Goal: Task Accomplishment & Management: Complete application form

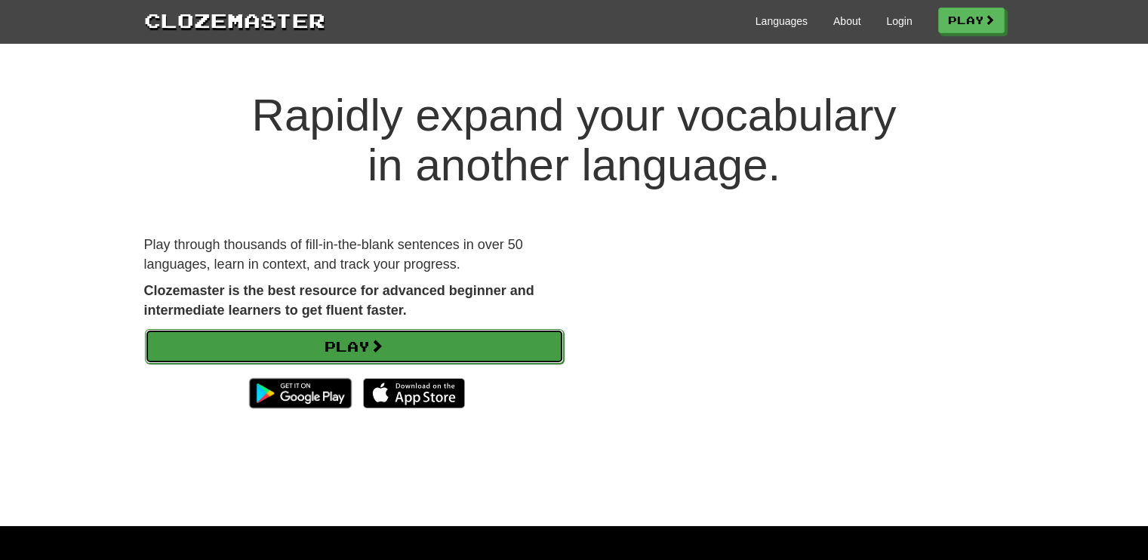
click at [389, 349] on link "Play" at bounding box center [354, 346] width 419 height 35
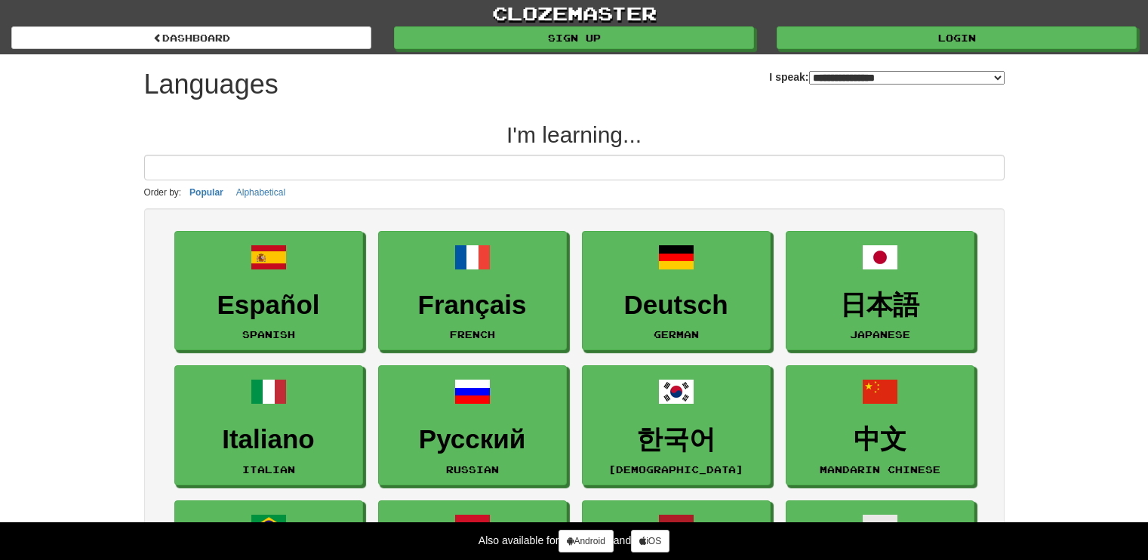
select select "*******"
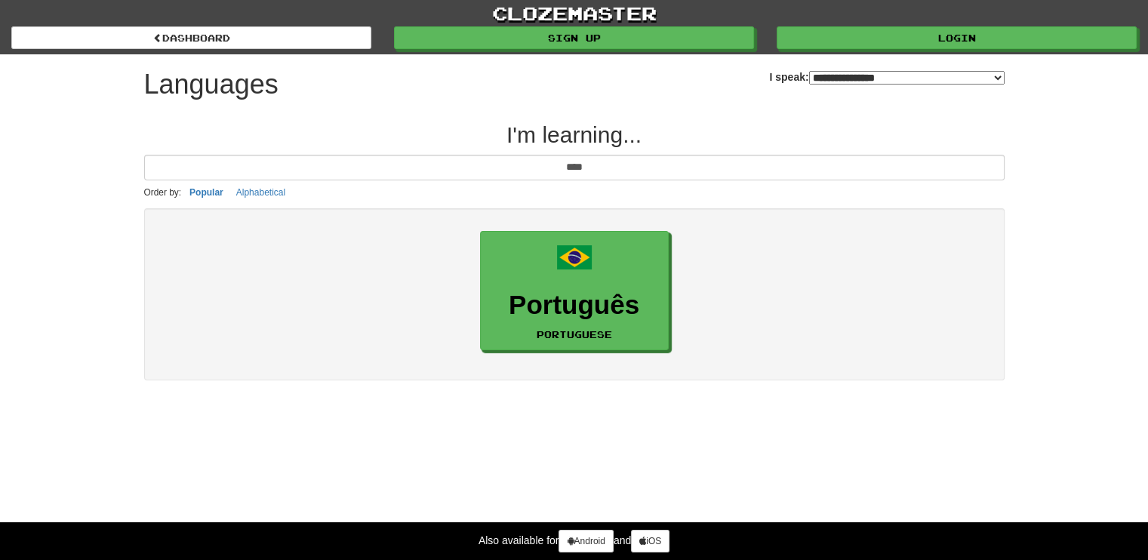
type input "****"
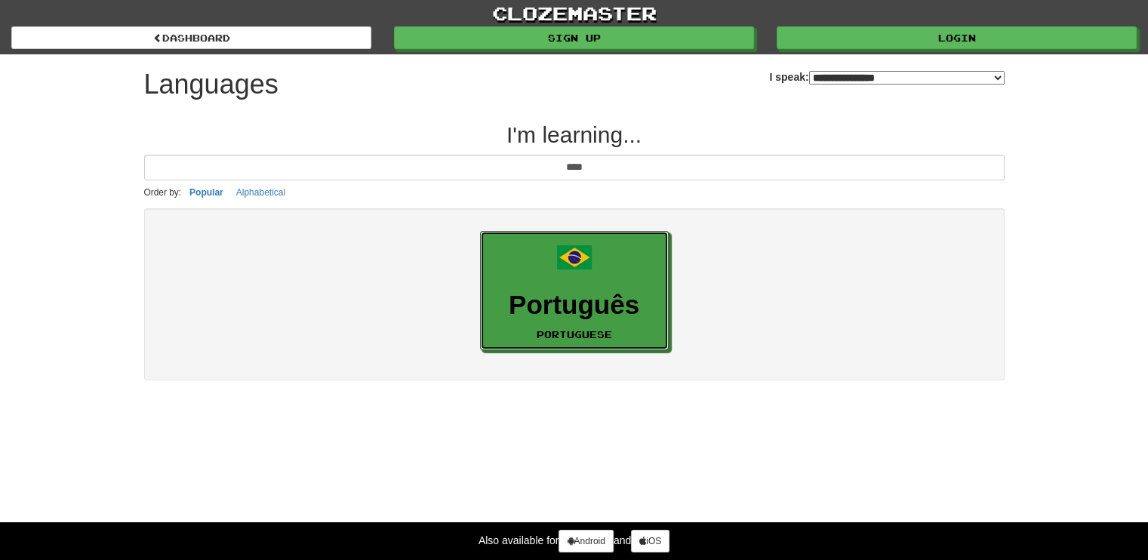
click at [603, 232] on link "Português Portuguese" at bounding box center [574, 291] width 189 height 120
